Goal: Task Accomplishment & Management: Manage account settings

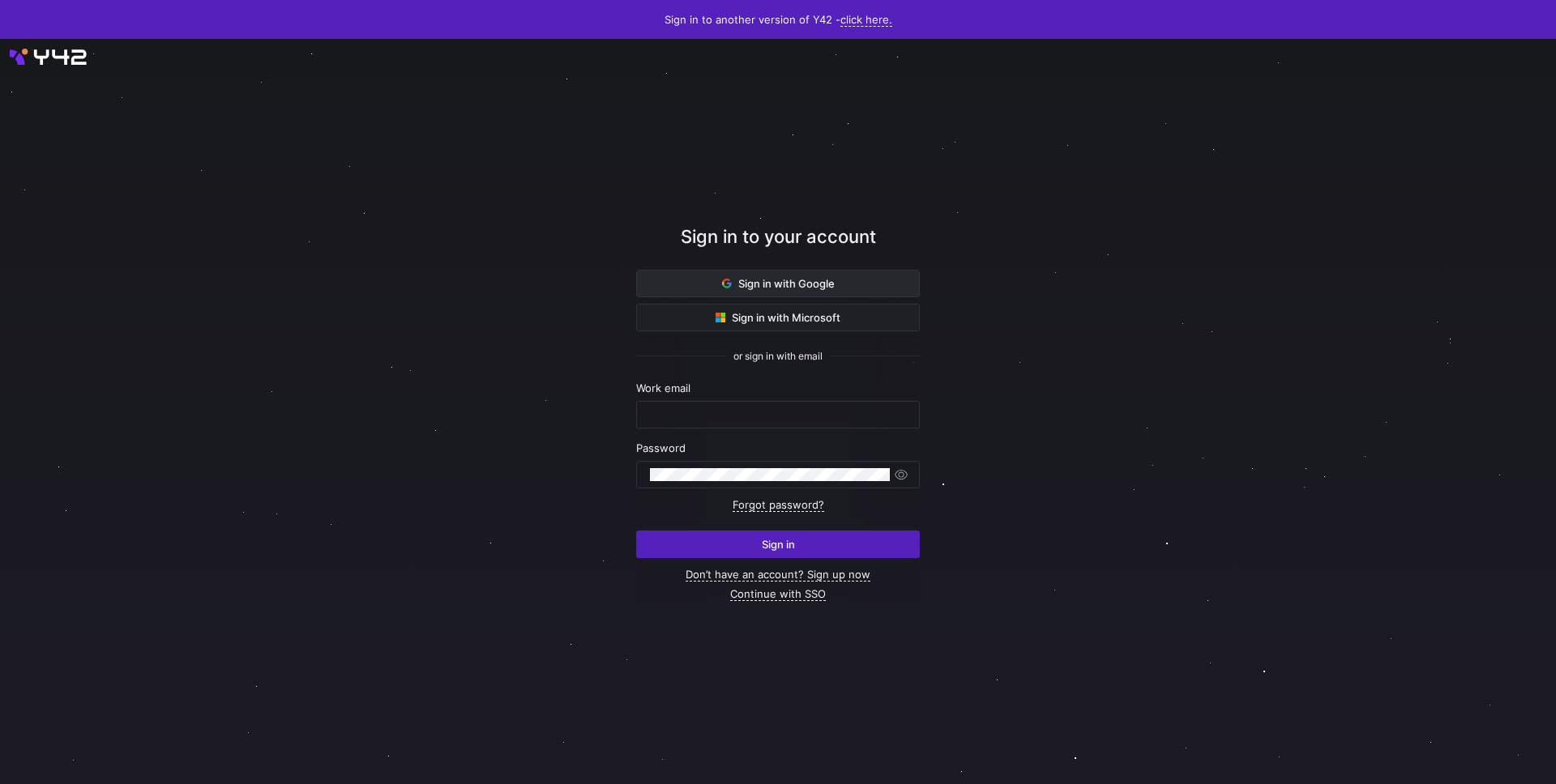
click at [798, 291] on span at bounding box center [778, 283] width 282 height 26
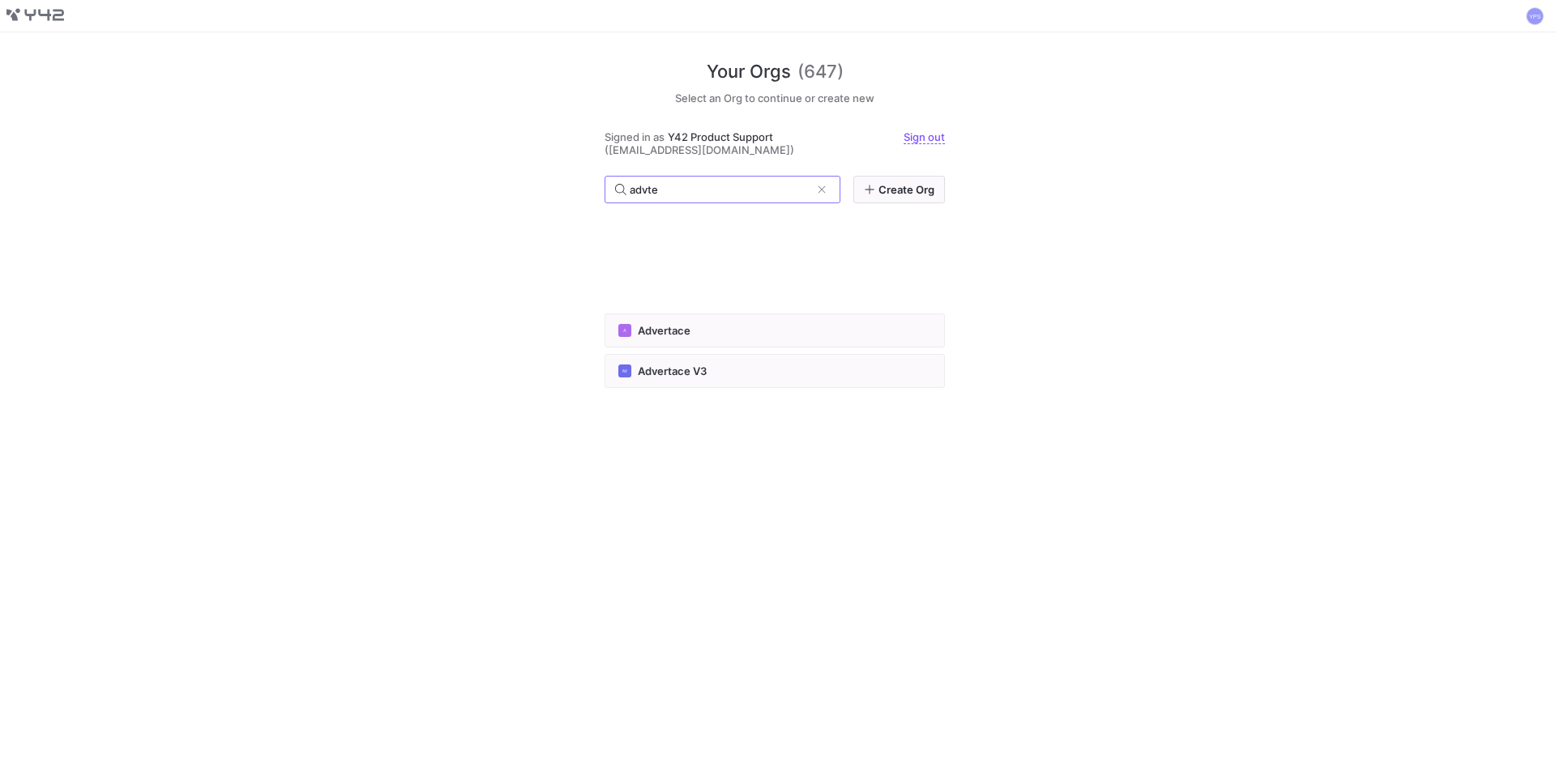
type input "advte"
click at [695, 411] on div "A akb a r49" at bounding box center [774, 417] width 313 height 13
click at [702, 382] on button "AV Advertace V3" at bounding box center [774, 371] width 340 height 34
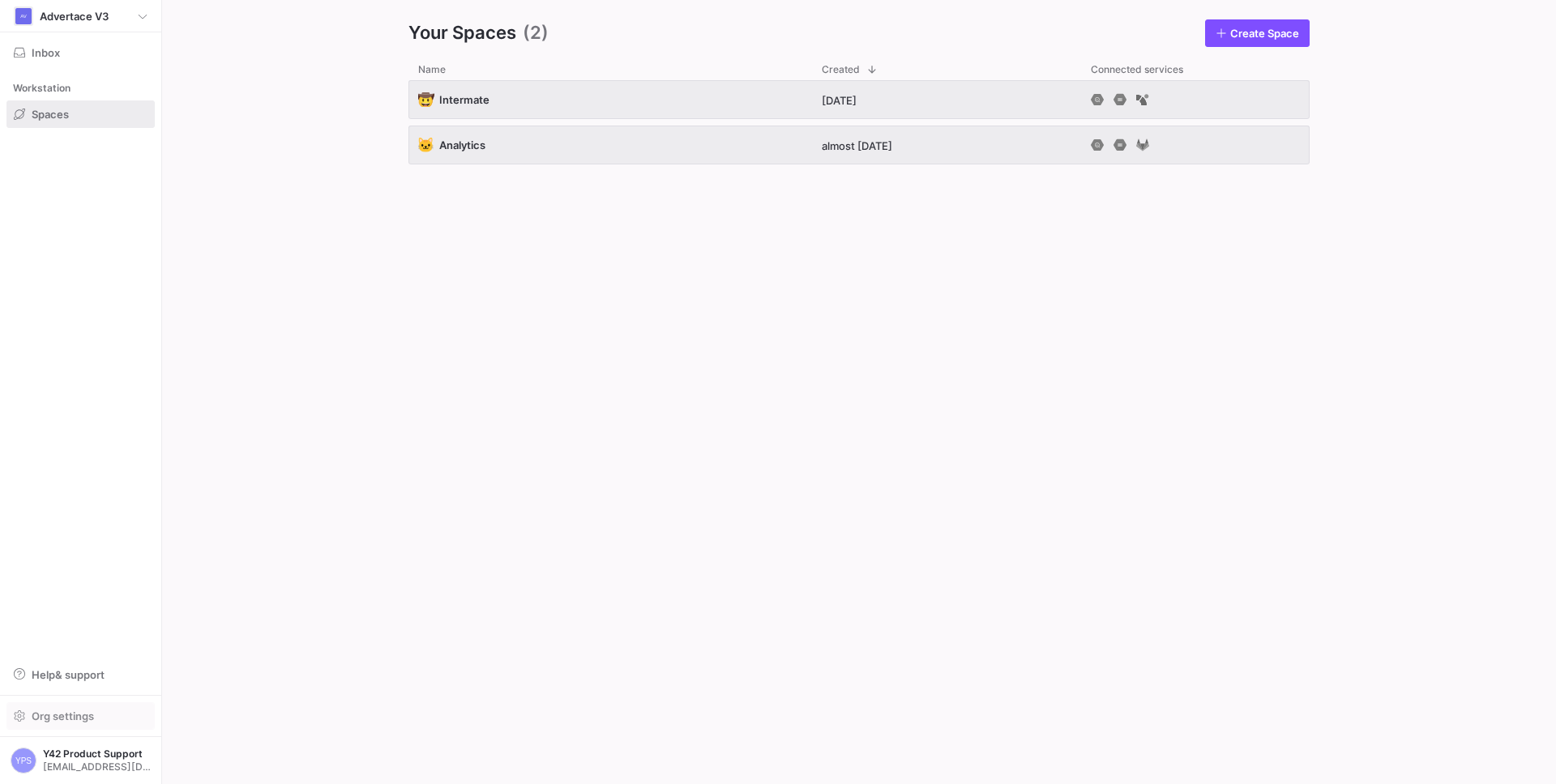
click at [61, 707] on span "button" at bounding box center [80, 715] width 146 height 26
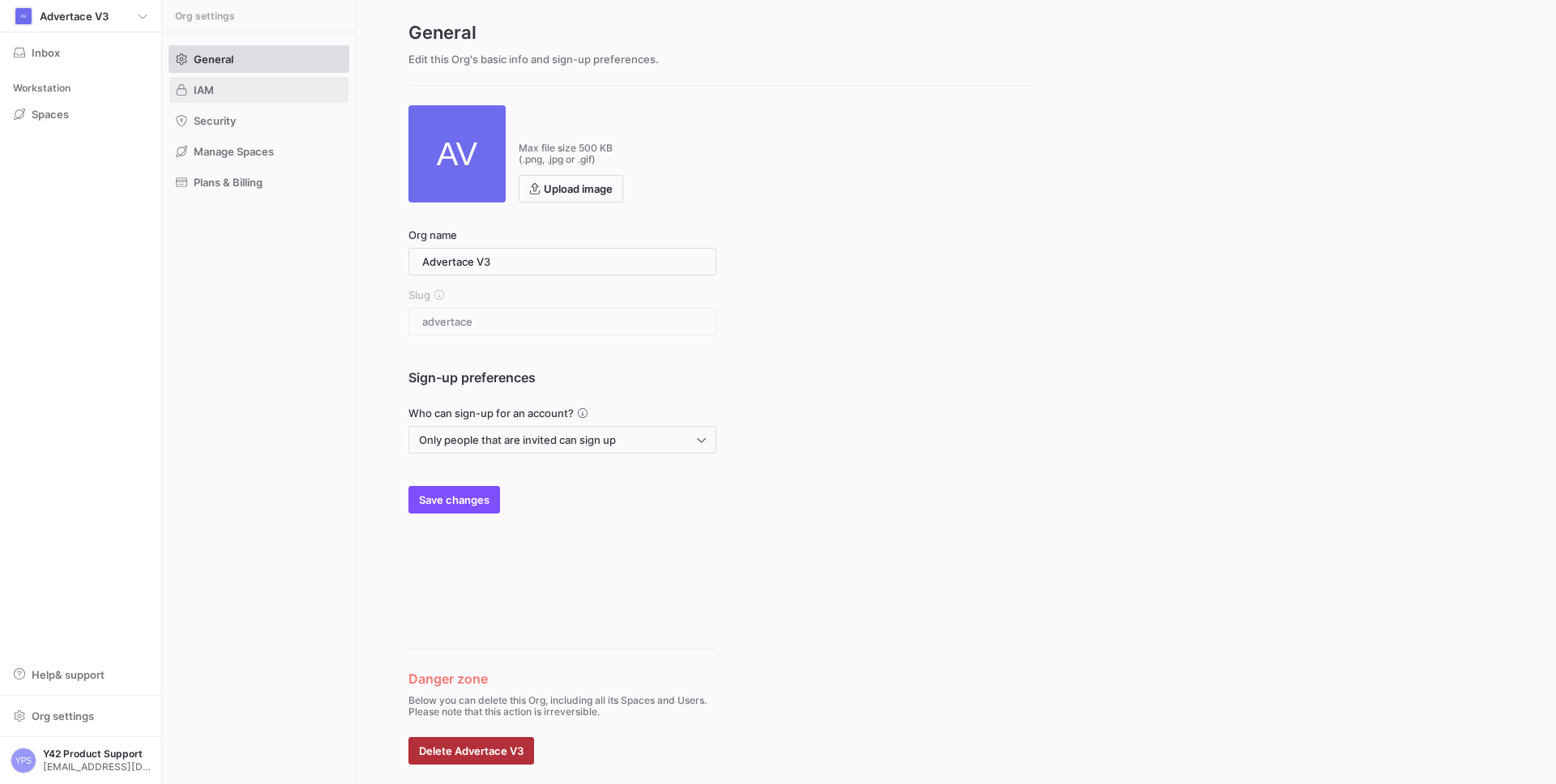
click at [260, 101] on span at bounding box center [259, 89] width 179 height 26
